Goal: Communication & Community: Answer question/provide support

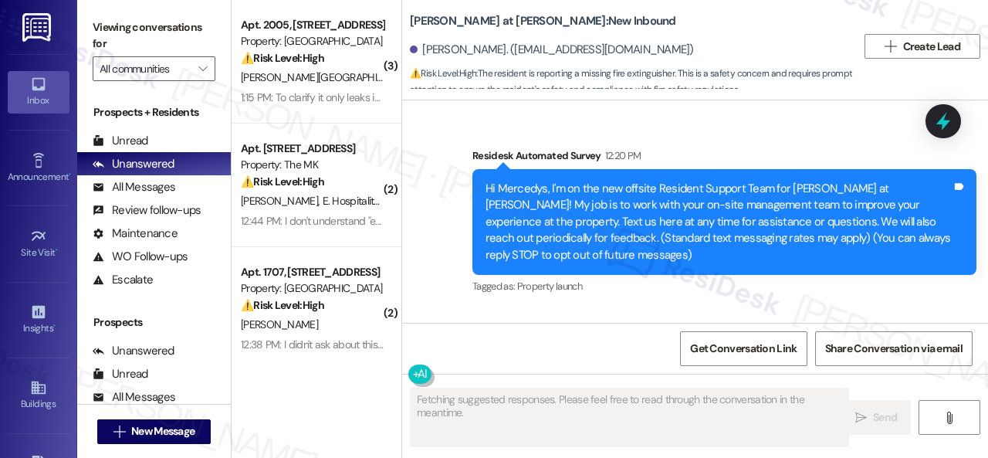
type textarea "Fetching suggested responses. Please feel free to read through the conversation…"
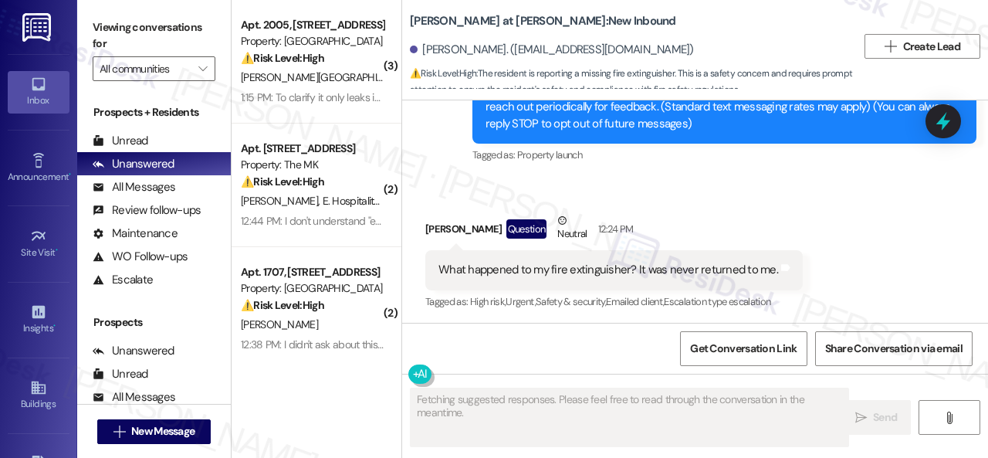
scroll to position [133, 0]
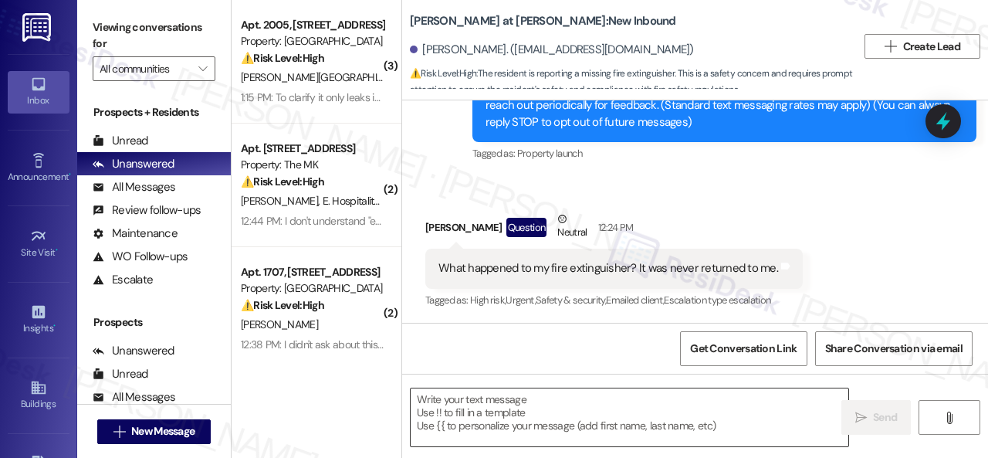
click at [544, 411] on textarea at bounding box center [630, 417] width 438 height 58
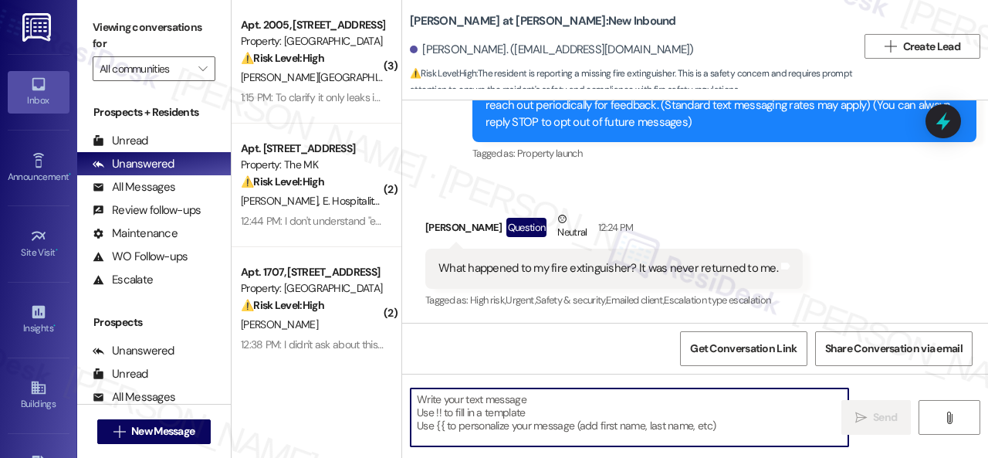
paste textarea "Hey, I have an update on your concern. The site team has stated that during the…"
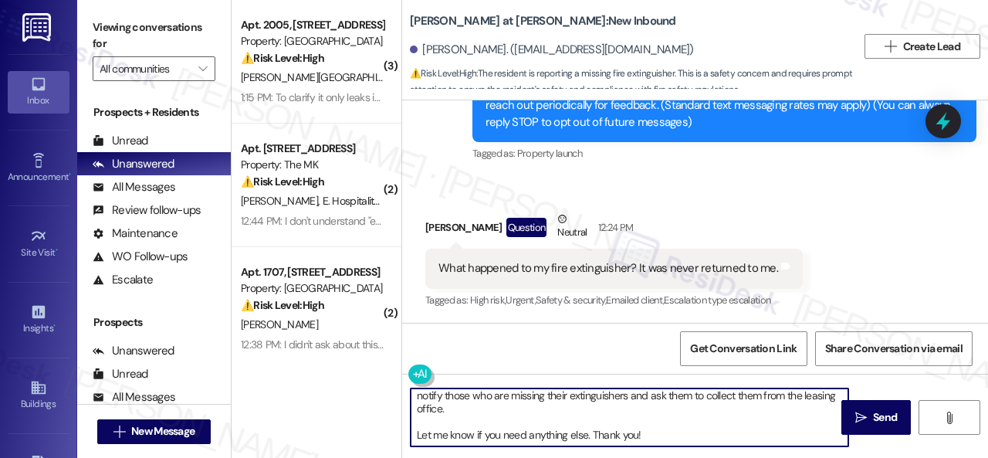
scroll to position [0, 0]
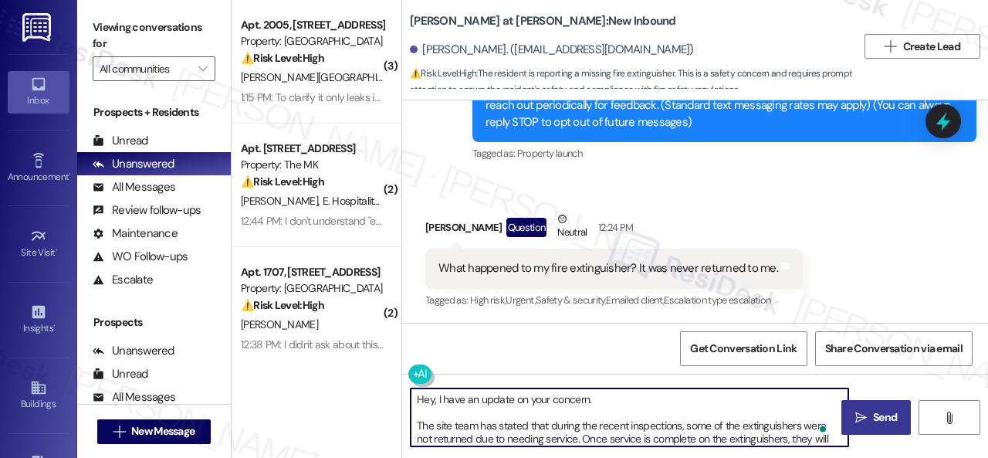
type textarea "Hey, I have an update on your concern. The site team has stated that during the…"
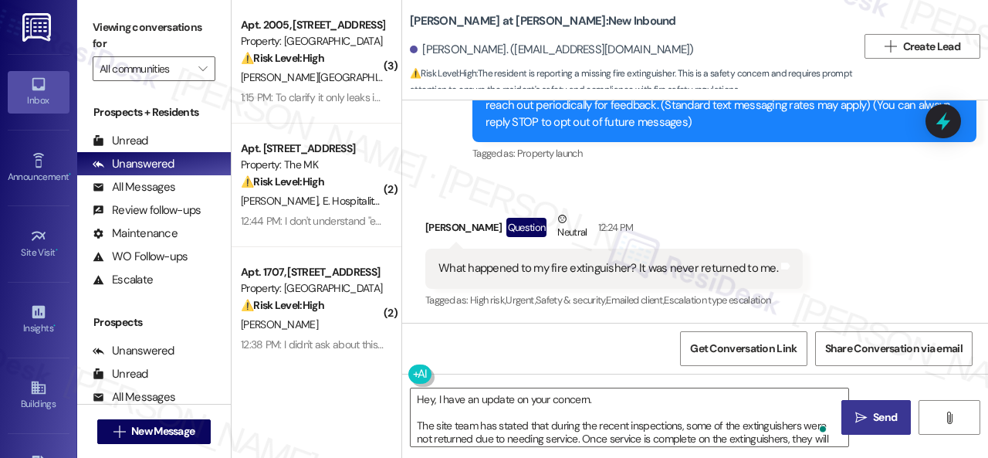
click at [873, 421] on span "Send" at bounding box center [885, 417] width 24 height 16
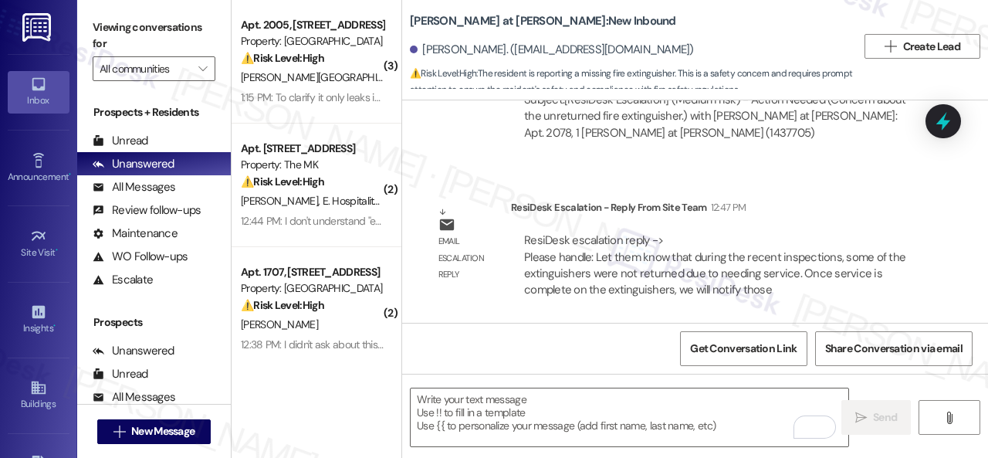
scroll to position [5, 0]
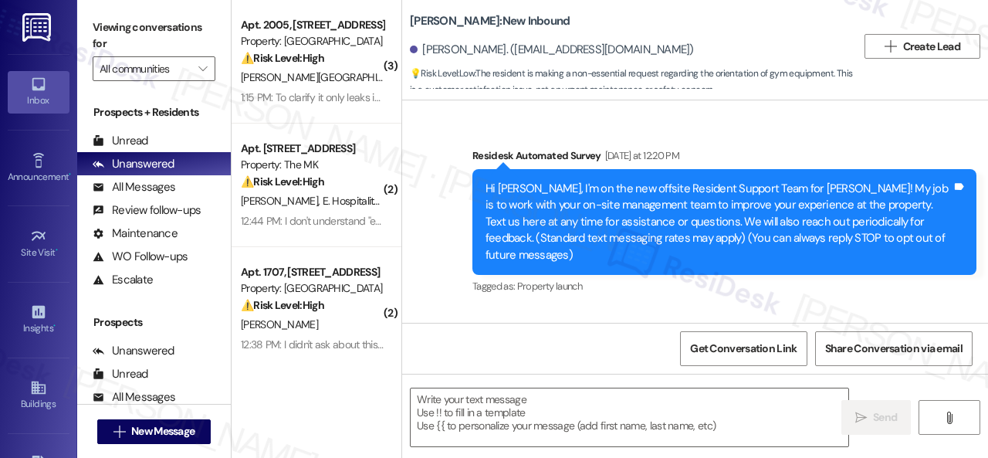
type textarea "Fetching suggested responses. Please feel free to read through the conversation…"
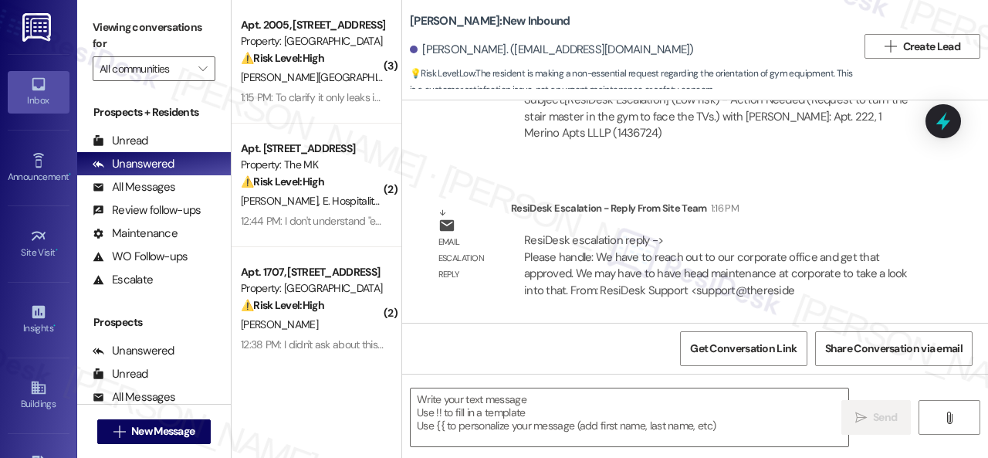
scroll to position [5, 0]
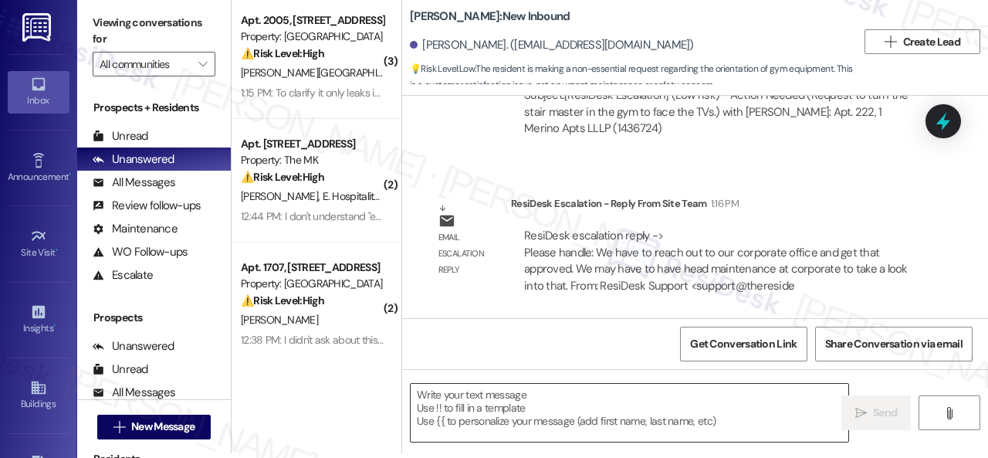
click at [527, 405] on textarea at bounding box center [630, 413] width 438 height 58
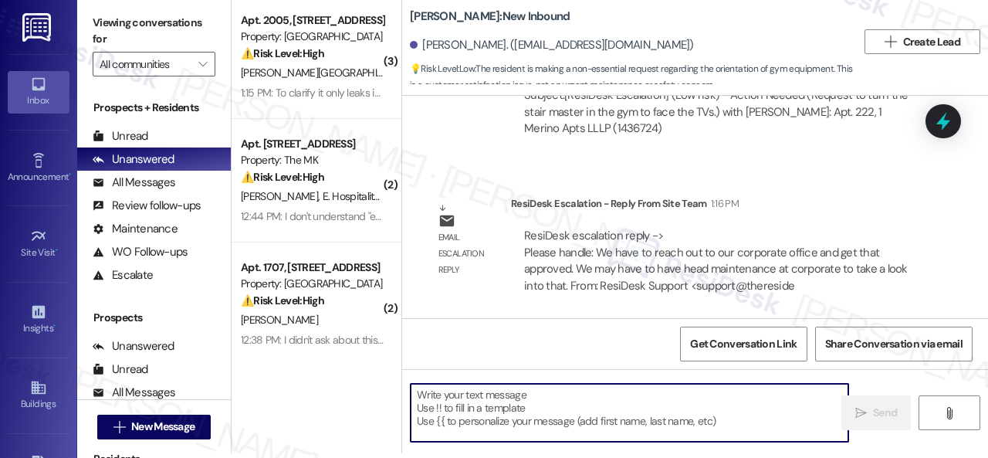
paste textarea "Hey, I have an update on your concern. The site team has stated that they have …"
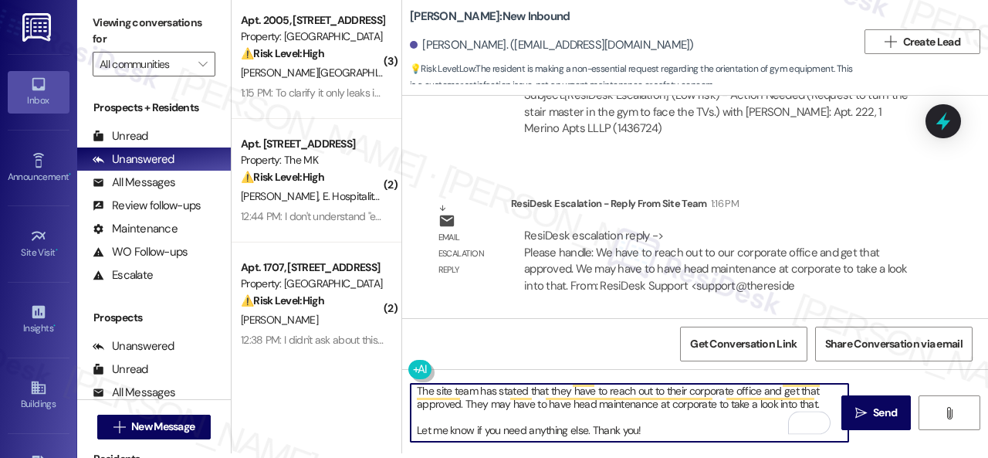
scroll to position [43, 0]
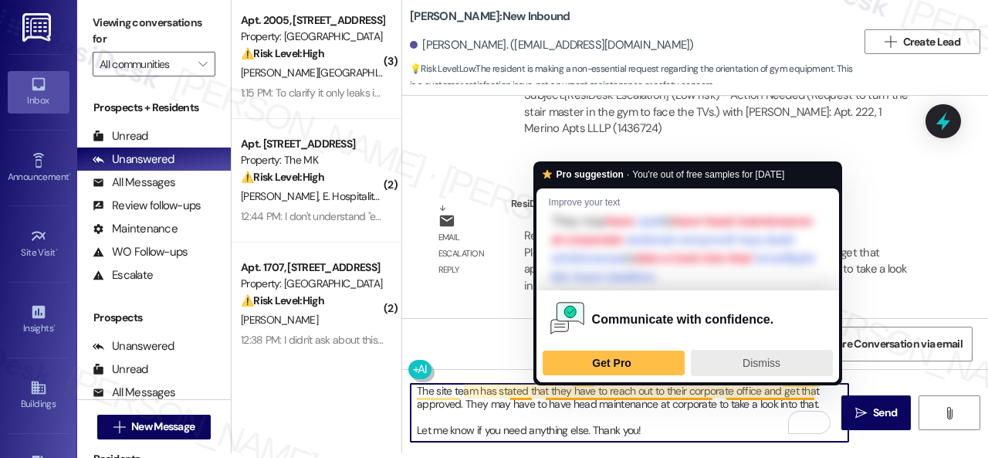
click at [774, 370] on div "Dismiss" at bounding box center [762, 363] width 128 height 25
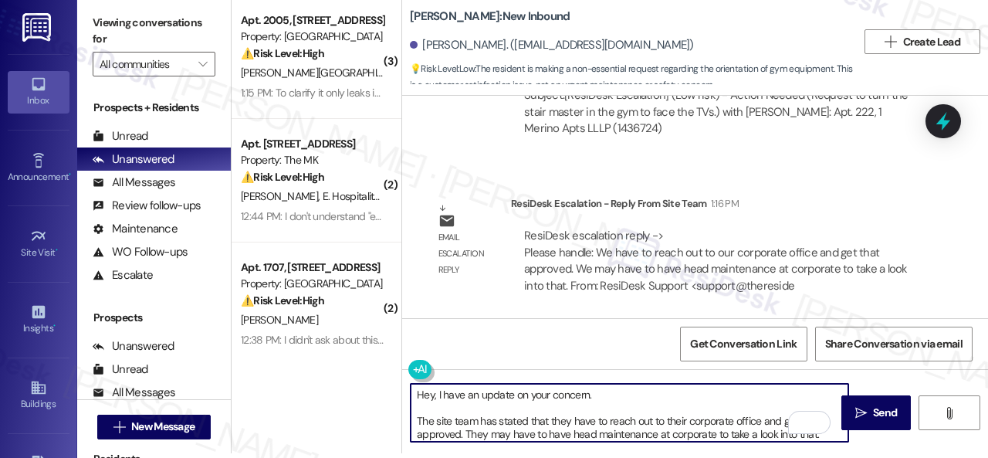
scroll to position [0, 0]
type textarea "Hey, I have an update on your concern. The site team has stated that they have …"
click at [891, 408] on span "Send" at bounding box center [885, 413] width 24 height 16
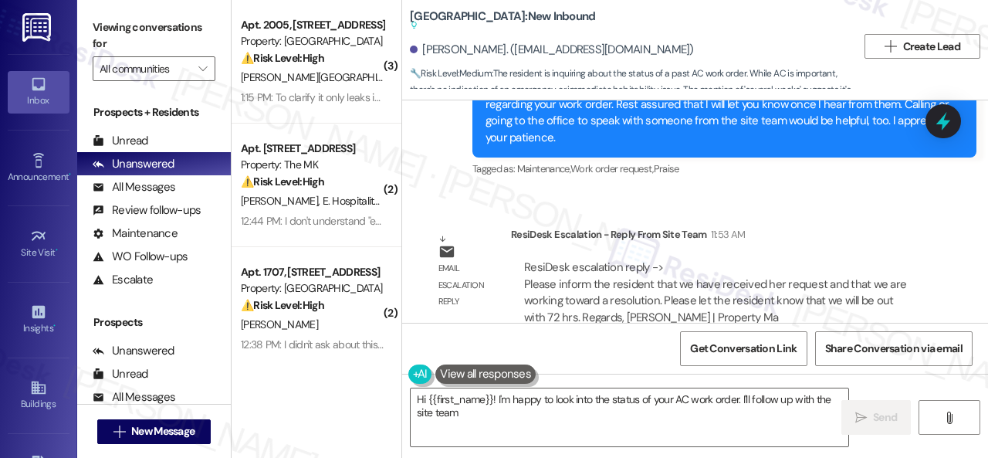
scroll to position [24379, 0]
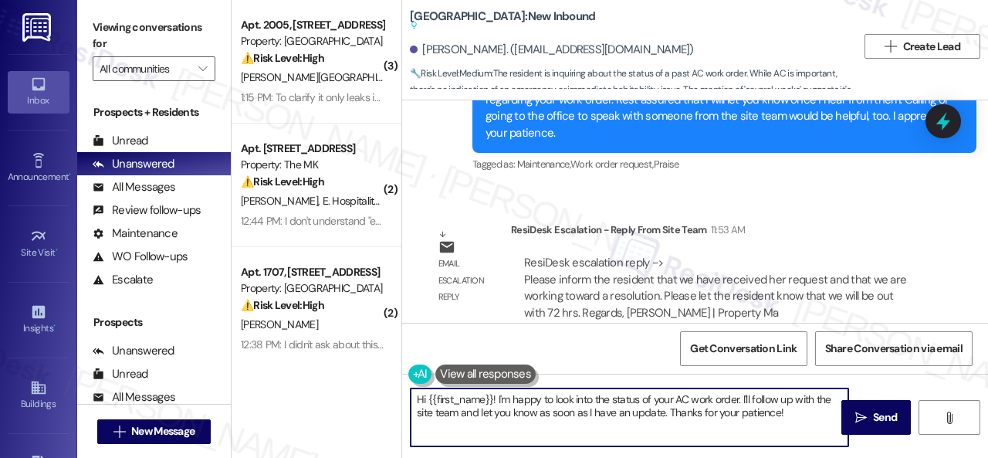
drag, startPoint x: 794, startPoint y: 410, endPoint x: 374, endPoint y: 374, distance: 421.5
click at [374, 374] on div "( 3 ) Apt. 2005, [STREET_ADDRESS] Property: Grand Villas ⚠️ Risk Level: High Th…" at bounding box center [610, 229] width 757 height 458
paste textarea "ey, I have an update on your concern. The site team has stated that they have r…"
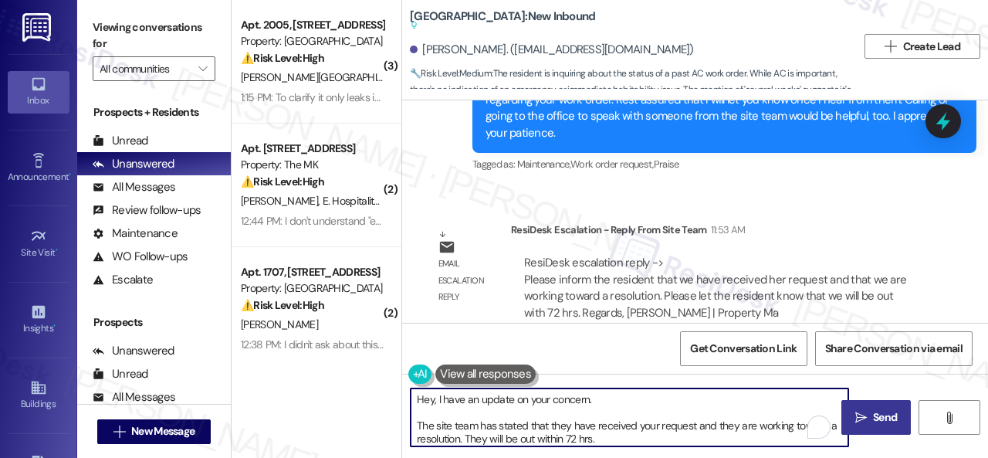
scroll to position [0, 0]
type textarea "Hey, I have an update on your concern. The site team has stated that they have …"
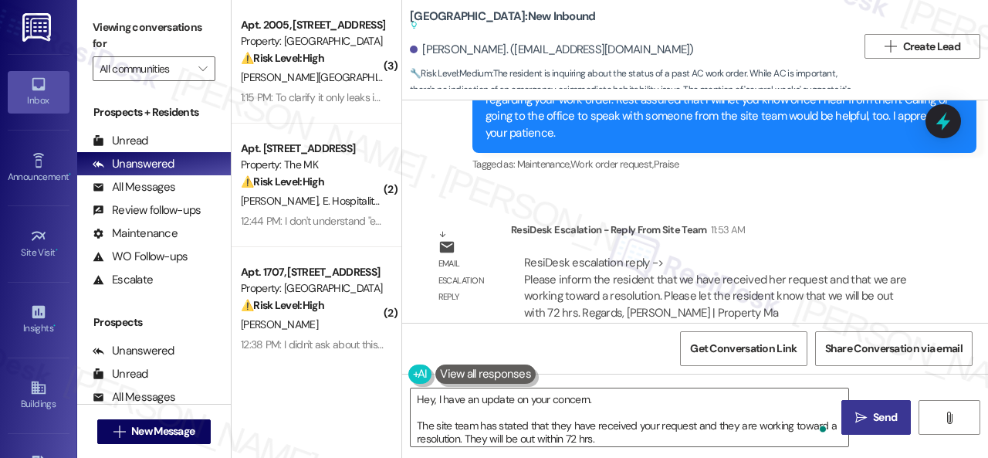
click at [862, 425] on span " Send" at bounding box center [876, 417] width 49 height 16
